Goal: Task Accomplishment & Management: Use online tool/utility

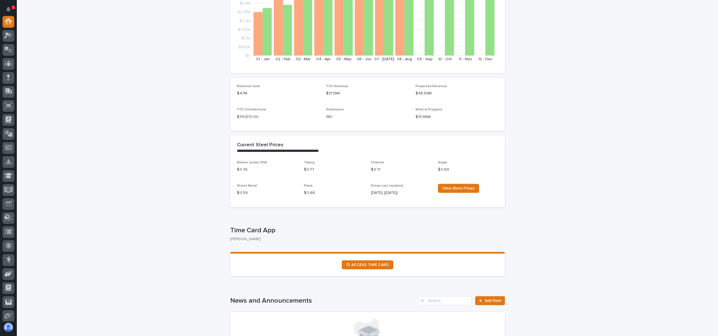
scroll to position [168, 0]
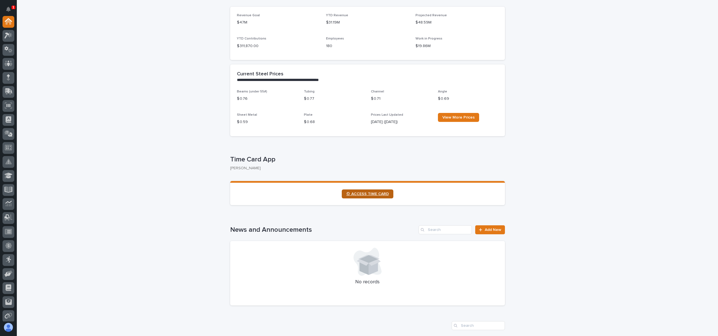
click at [361, 191] on link "⏲ ACCESS TIME CARD" at bounding box center [368, 194] width 52 height 9
drag, startPoint x: 179, startPoint y: 120, endPoint x: 174, endPoint y: 127, distance: 9.0
click at [7, 38] on icon at bounding box center [8, 35] width 8 height 6
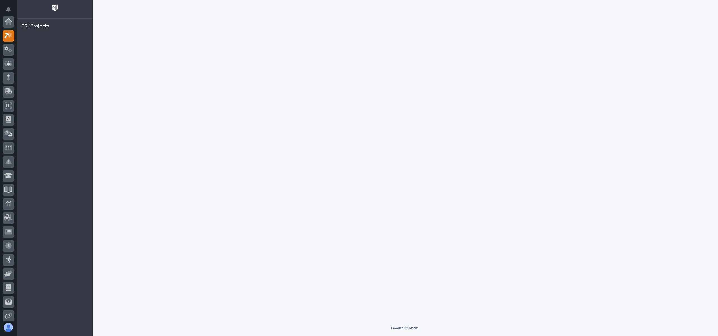
scroll to position [14, 0]
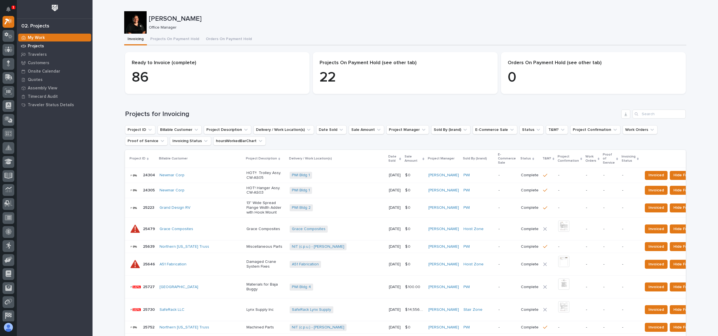
click at [36, 44] on p "Projects" at bounding box center [36, 46] width 16 height 5
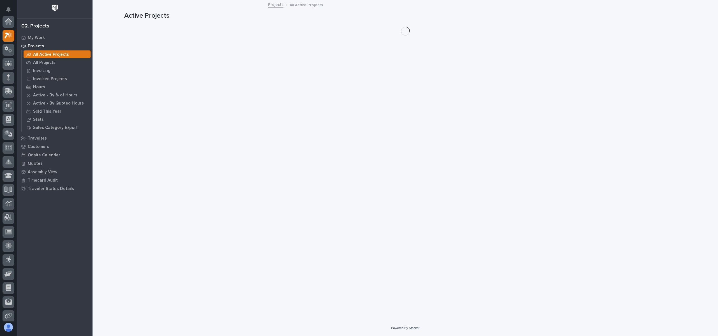
scroll to position [14, 0]
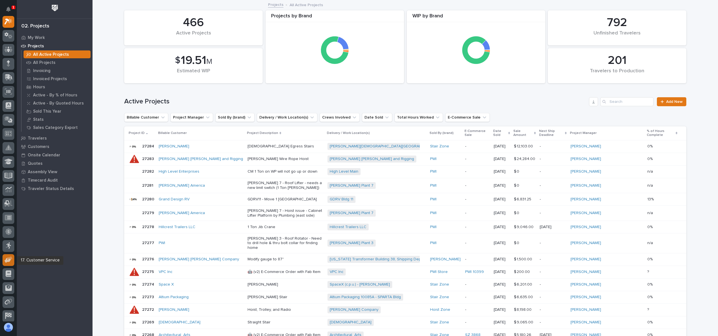
click at [8, 261] on icon at bounding box center [7, 260] width 6 height 5
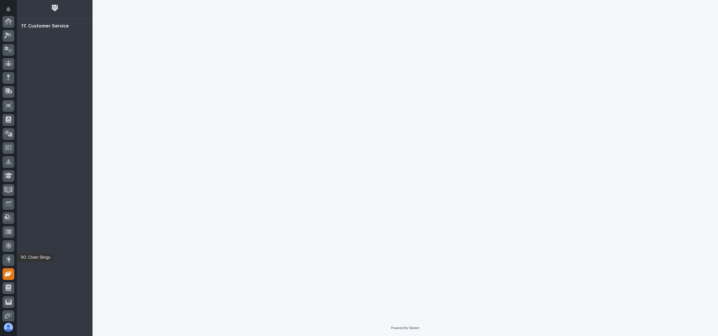
scroll to position [59, 0]
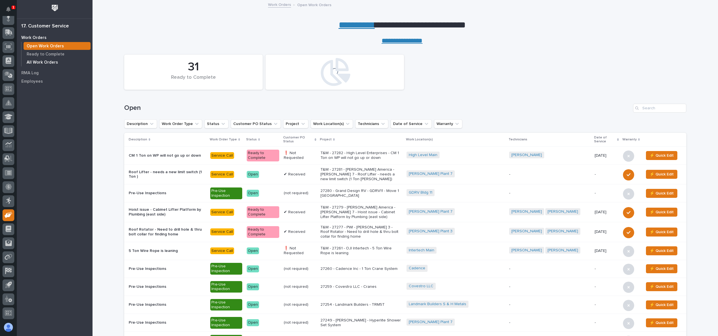
click at [41, 64] on p "All Work Orders" at bounding box center [42, 62] width 31 height 5
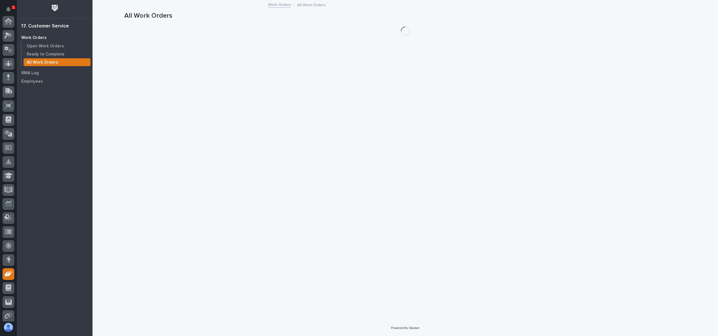
scroll to position [59, 0]
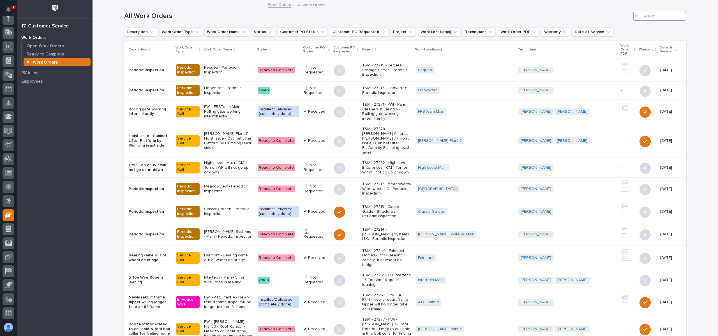
click at [652, 16] on input "Search" at bounding box center [659, 16] width 53 height 9
type input "26622"
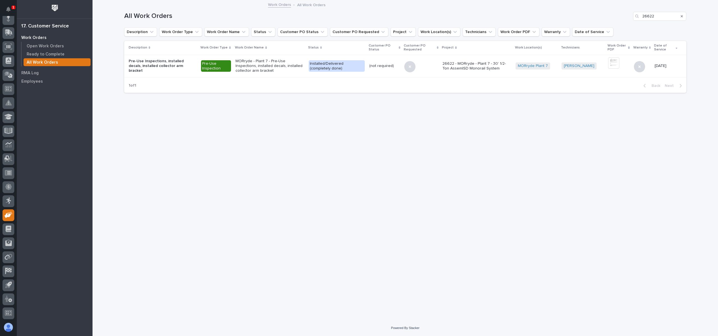
click at [229, 65] on div "Pre-Use Inspection" at bounding box center [216, 66] width 30 height 12
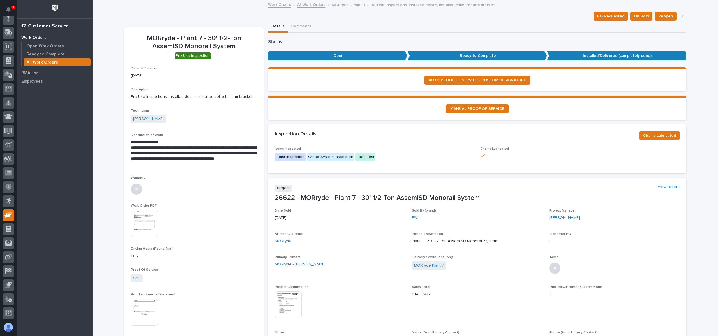
click at [36, 36] on p "Work Orders" at bounding box center [33, 37] width 25 height 5
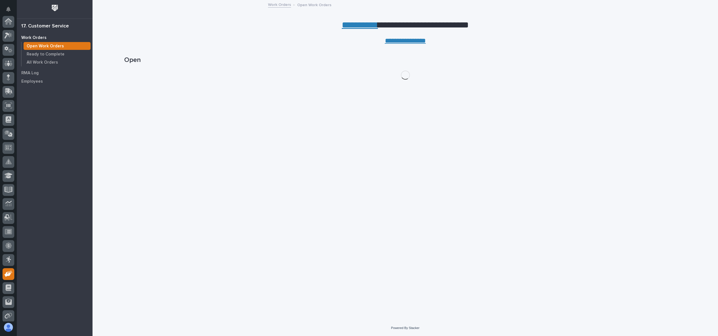
scroll to position [59, 0]
